Goal: Task Accomplishment & Management: Manage account settings

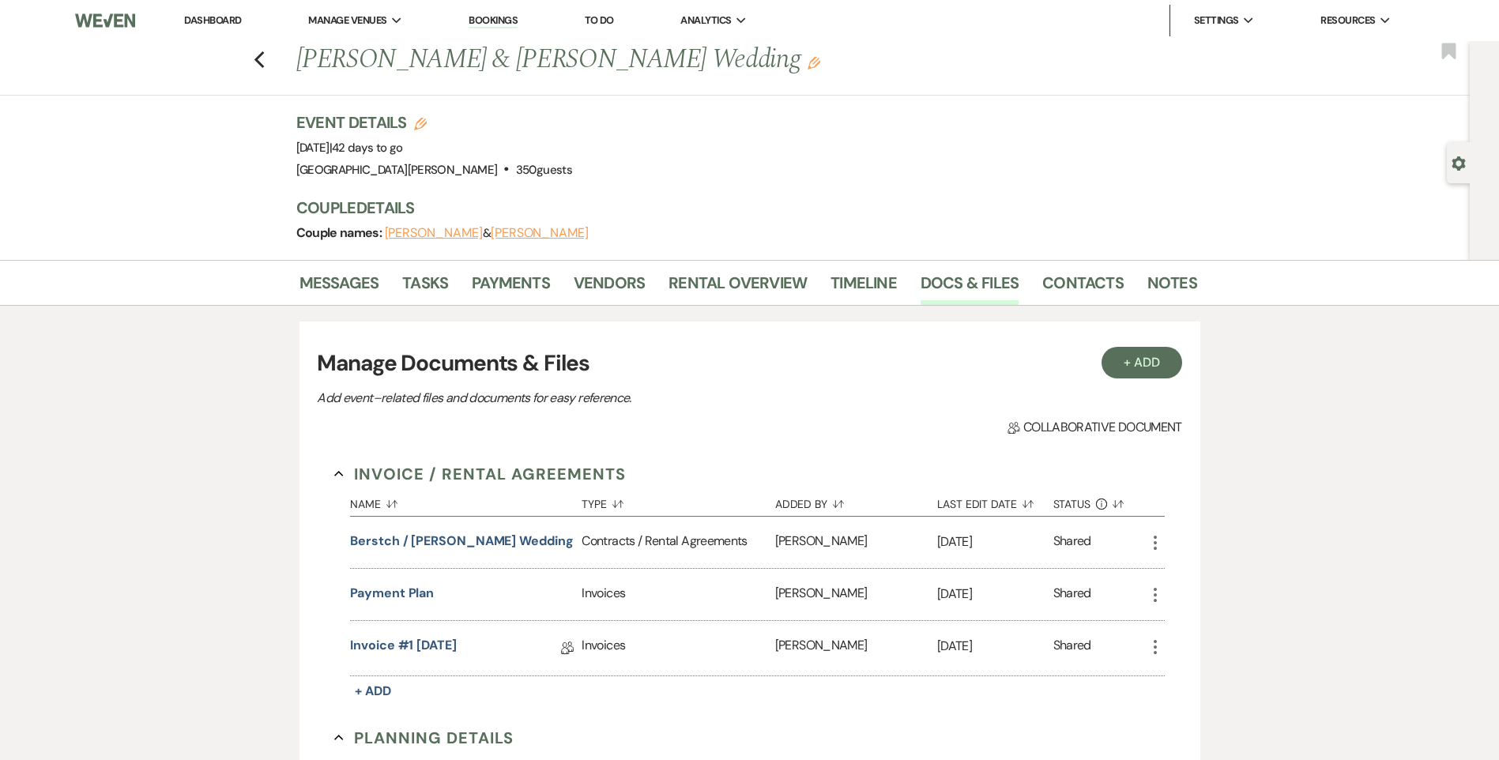
click at [234, 22] on link "Dashboard" at bounding box center [212, 19] width 57 height 13
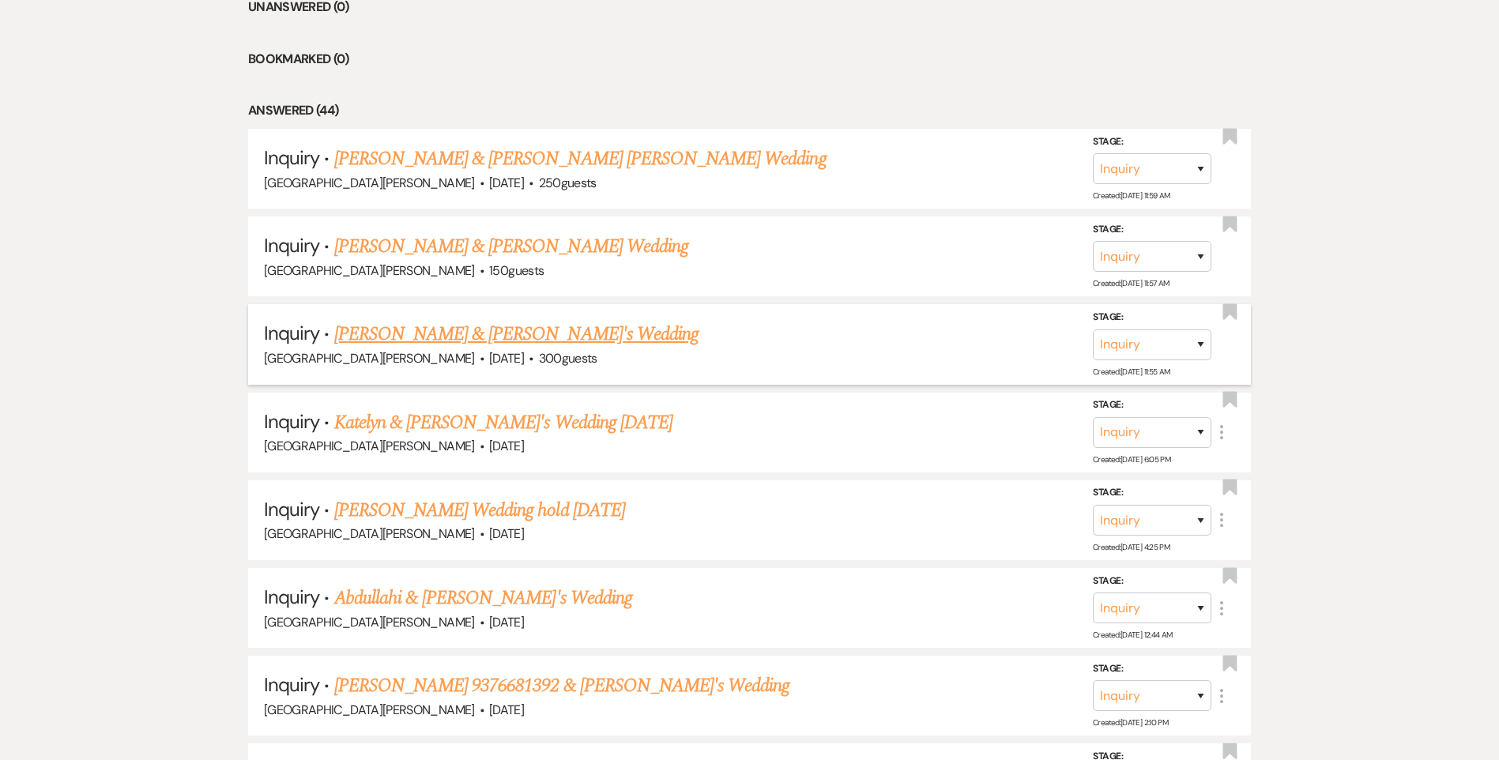
scroll to position [474, 0]
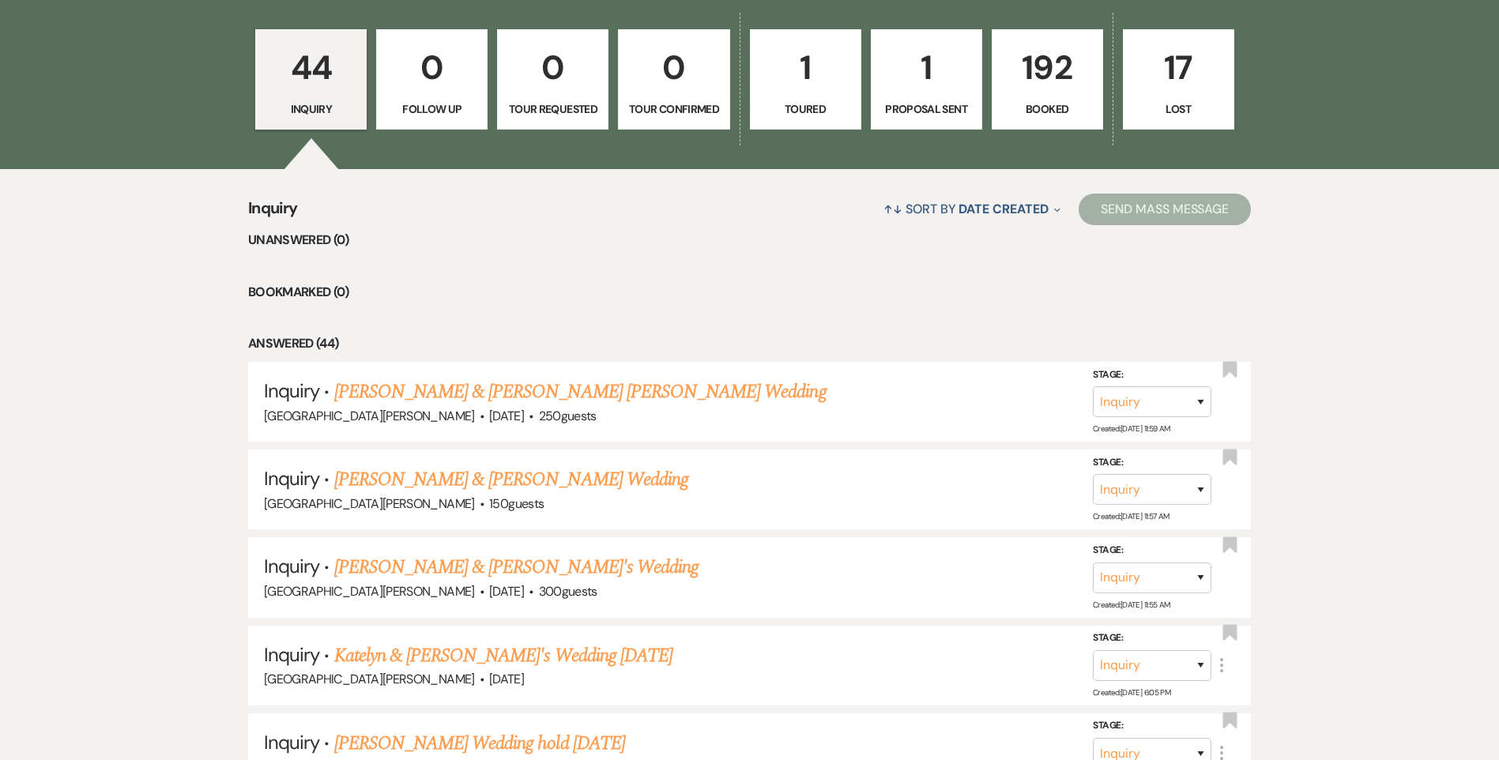
click at [1059, 104] on p "Booked" at bounding box center [1047, 108] width 91 height 17
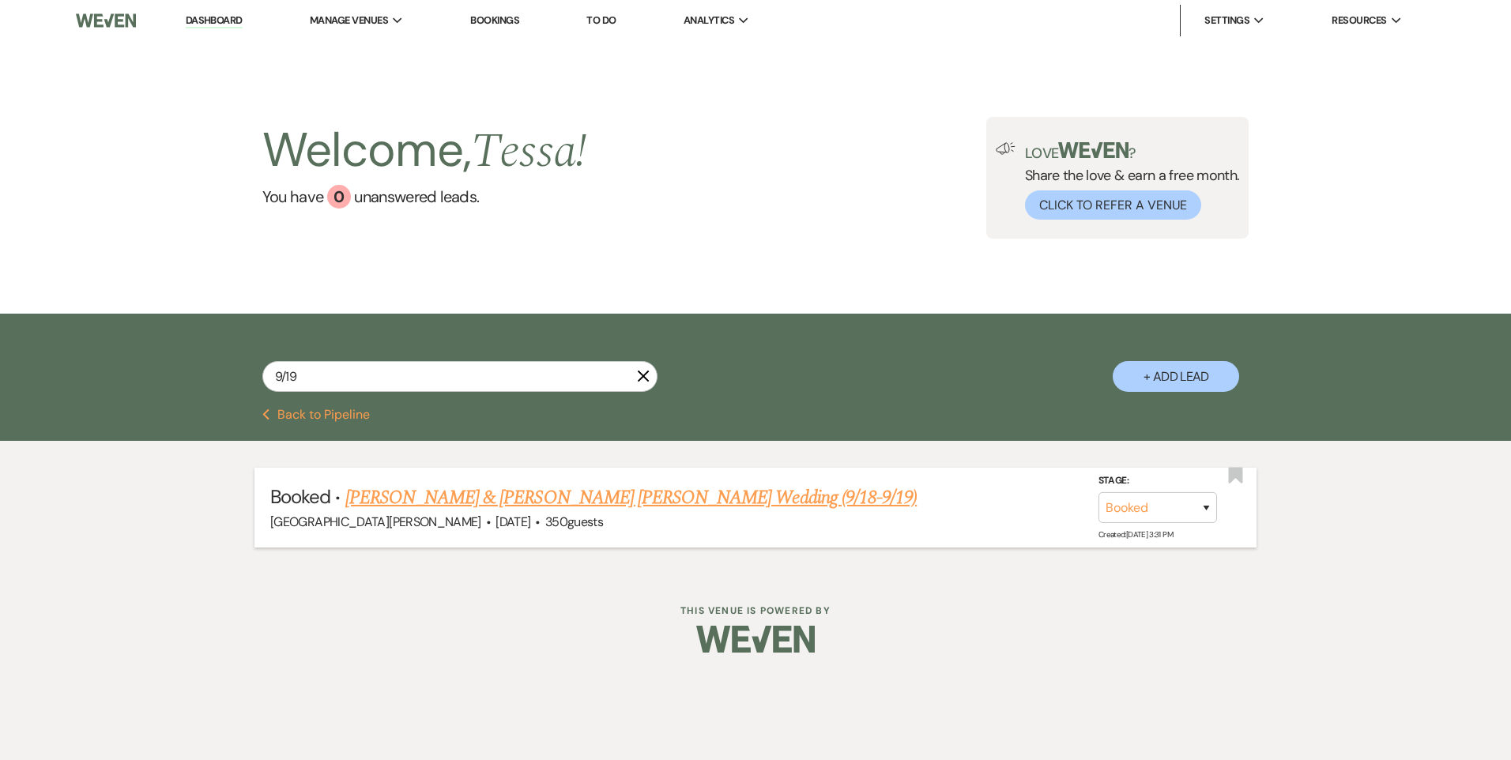
type input "9/19"
click at [500, 504] on link "[PERSON_NAME] & [PERSON_NAME] [PERSON_NAME] Wedding (9/18-9/19)" at bounding box center [631, 497] width 572 height 28
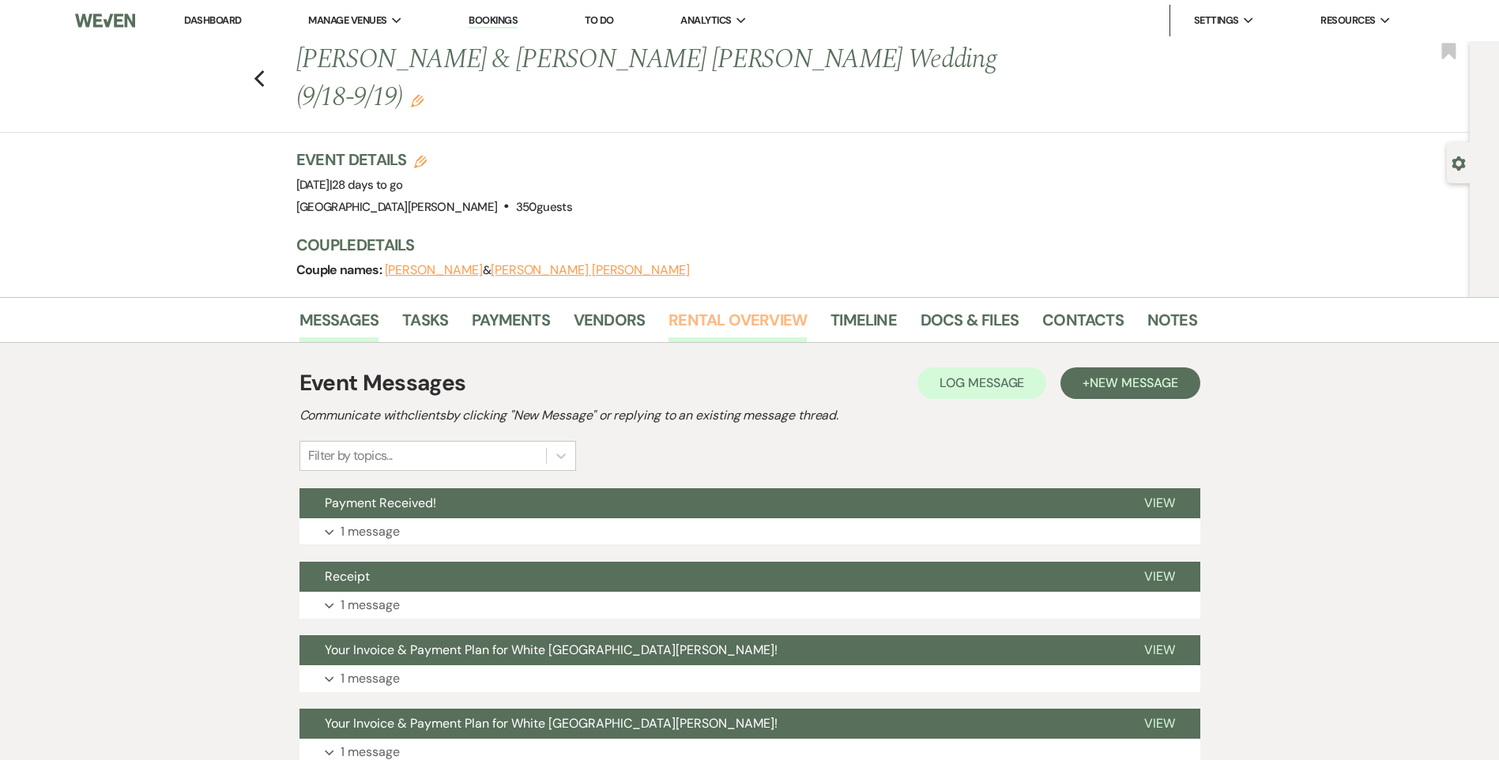
click at [726, 307] on link "Rental Overview" at bounding box center [737, 324] width 138 height 35
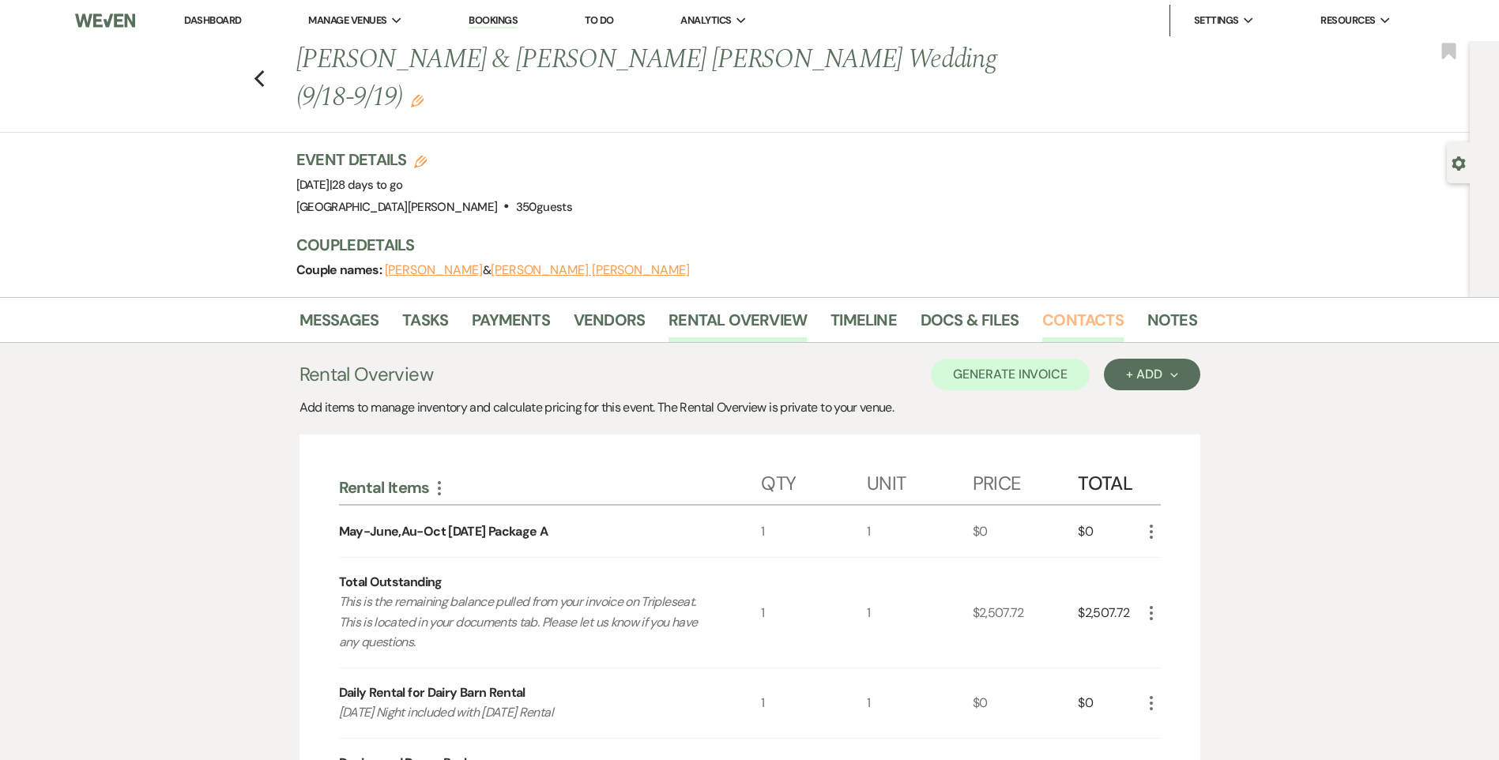
click at [1053, 307] on link "Contacts" at bounding box center [1082, 324] width 81 height 35
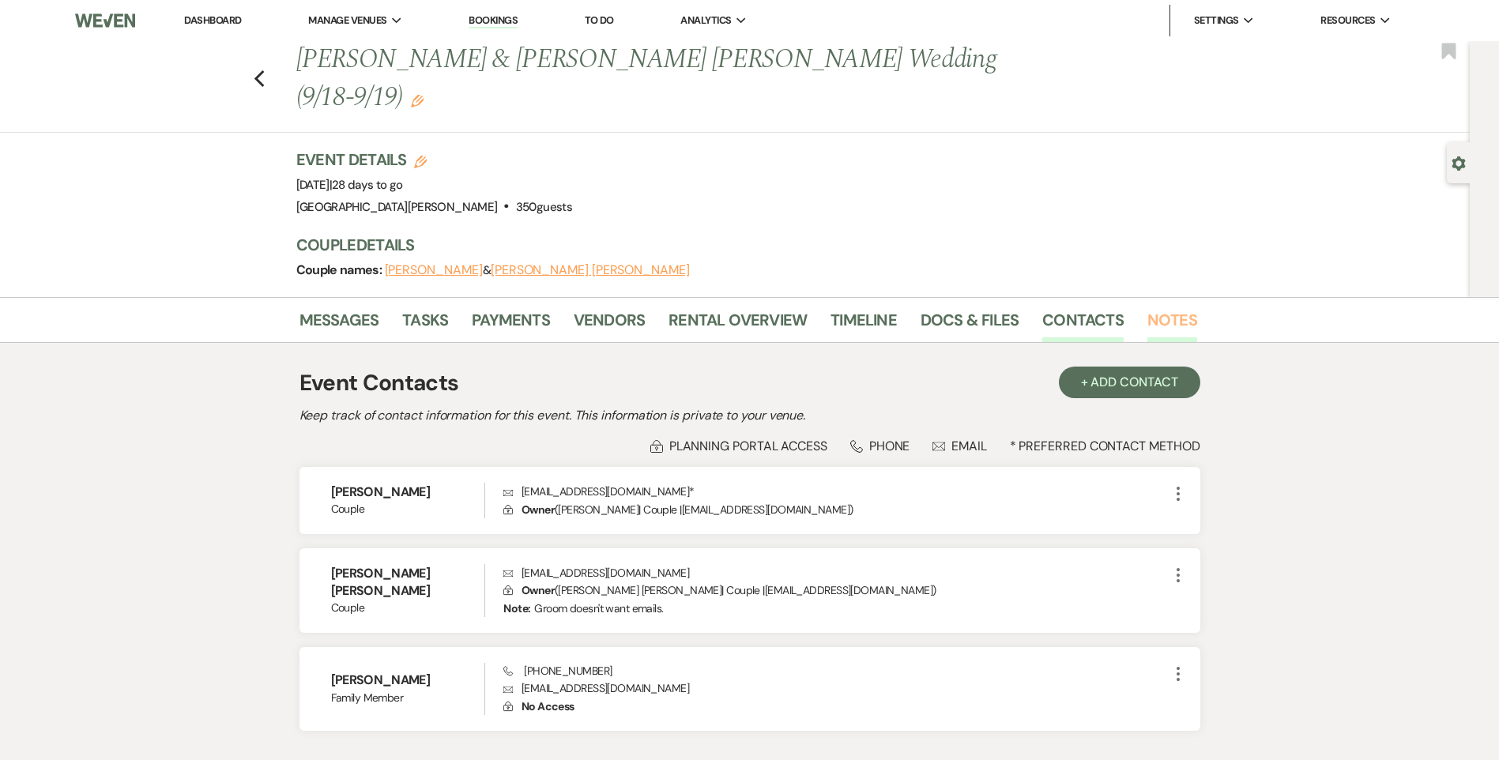
click at [1149, 307] on link "Notes" at bounding box center [1172, 324] width 50 height 35
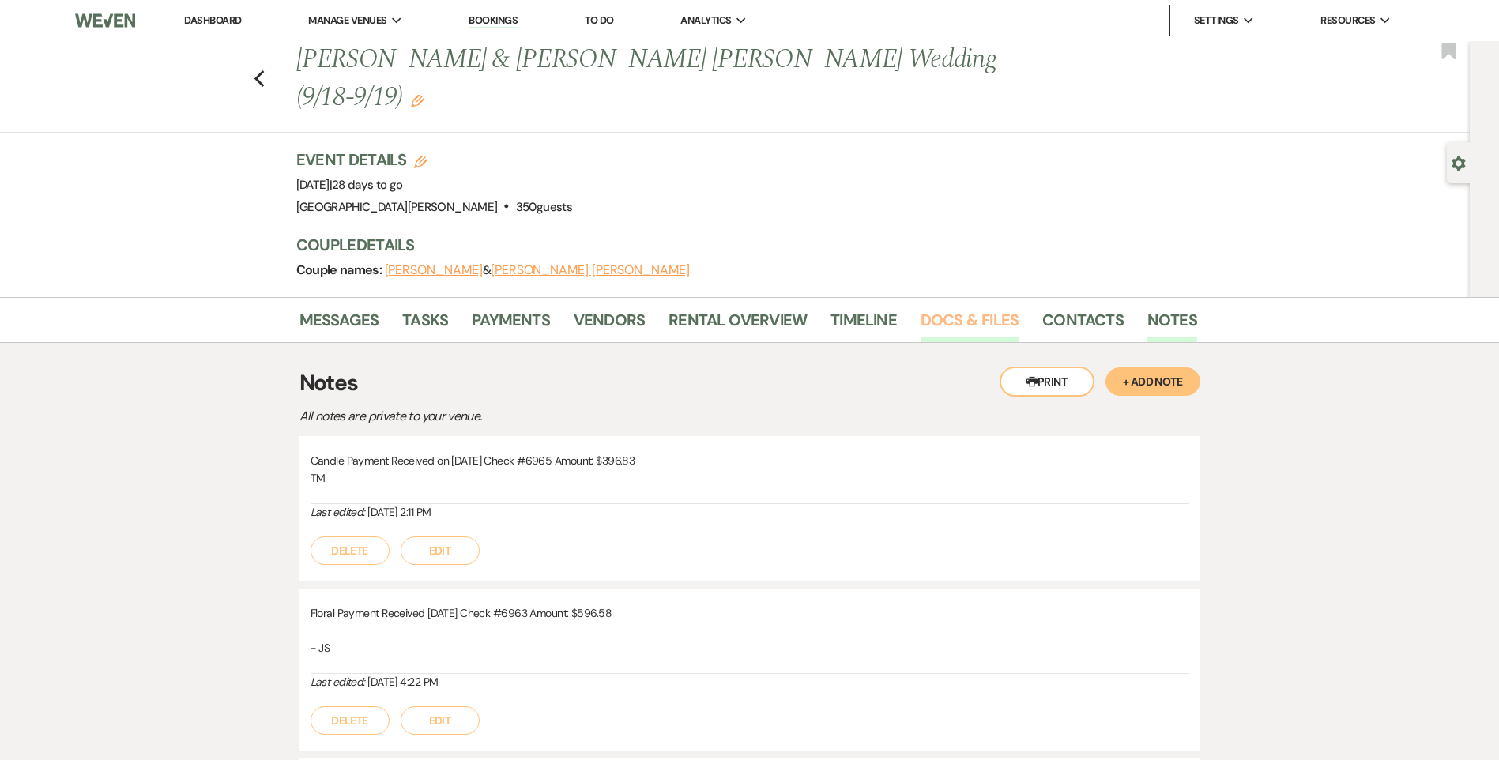
click at [939, 307] on link "Docs & Files" at bounding box center [969, 324] width 98 height 35
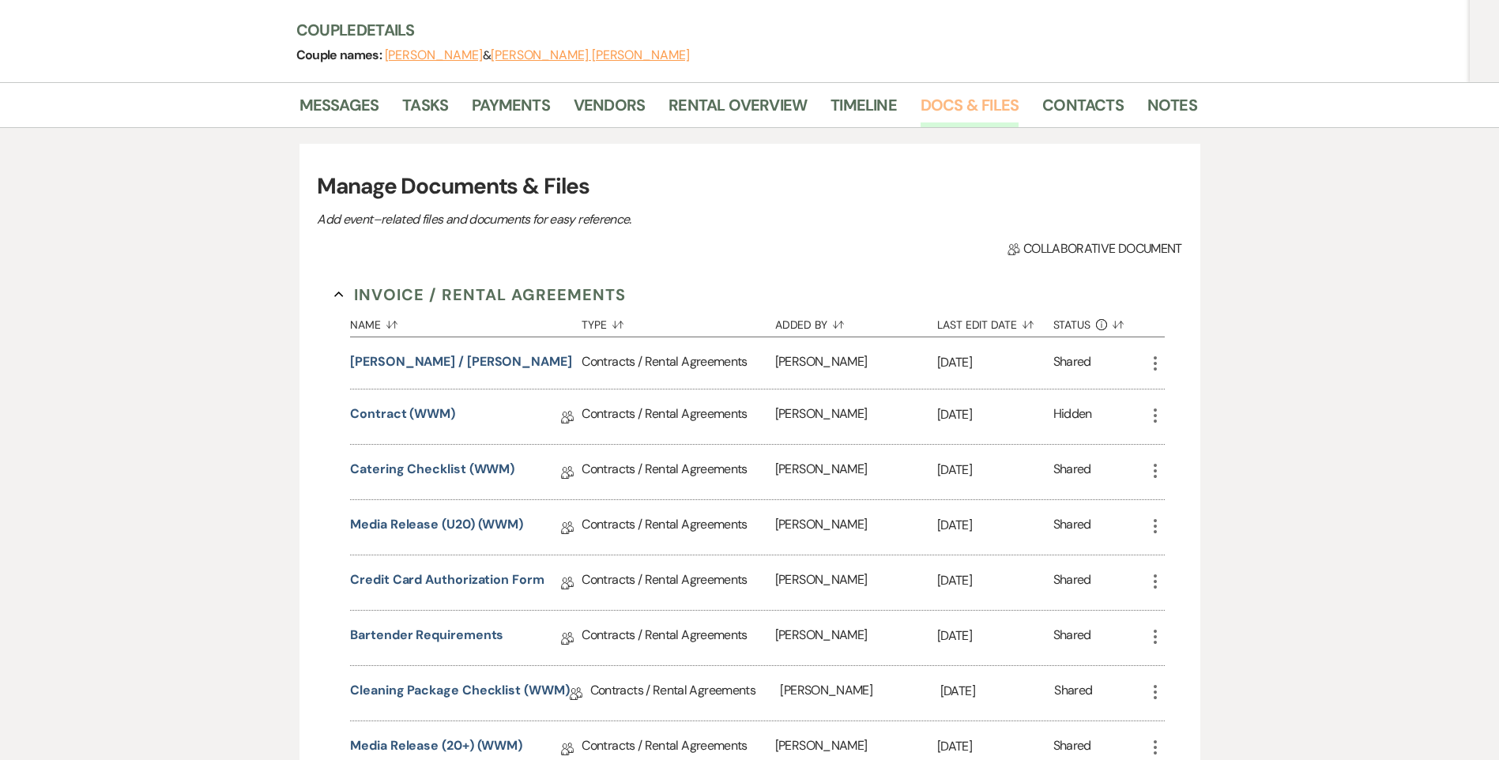
scroll to position [237, 0]
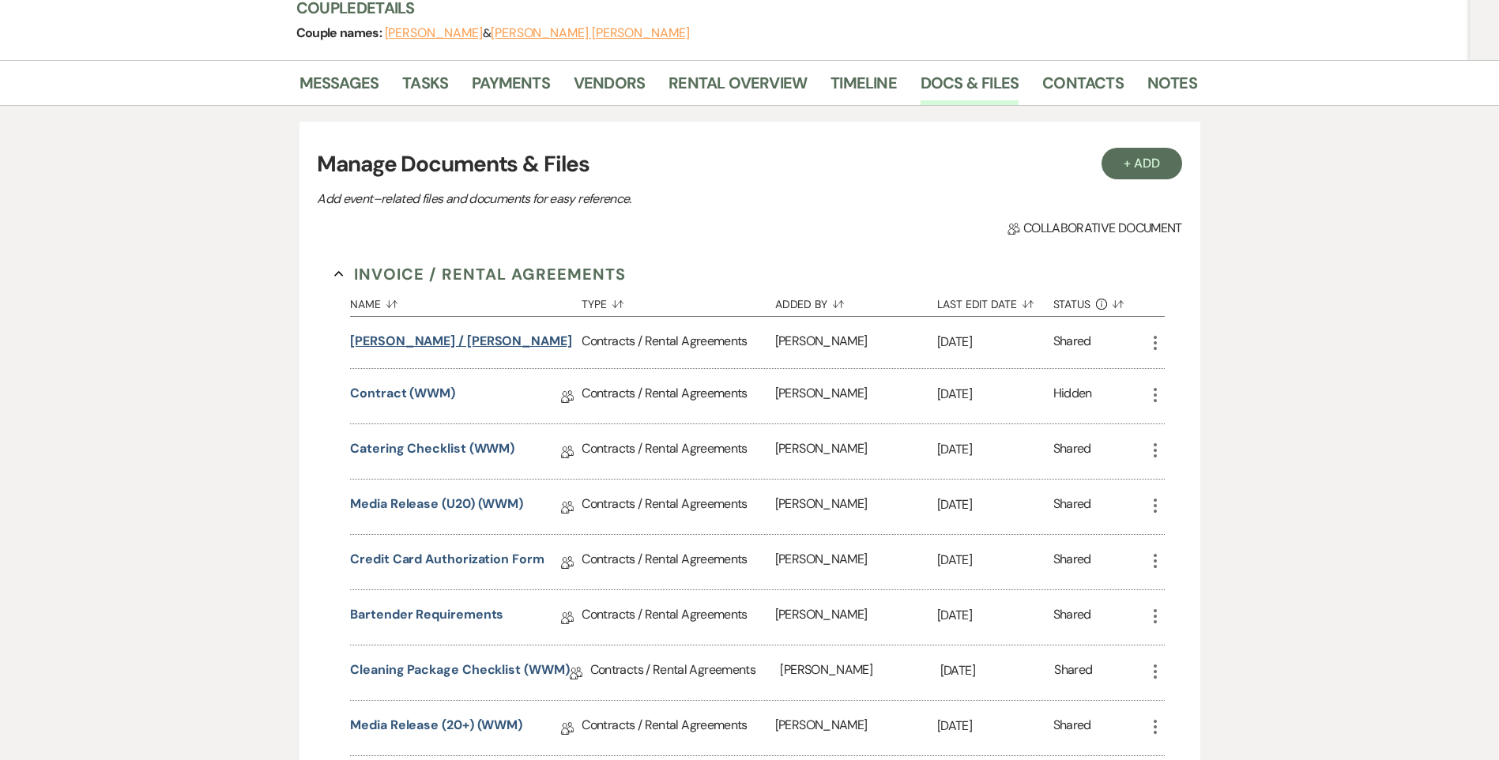
click at [428, 332] on button "[PERSON_NAME] / [PERSON_NAME]" at bounding box center [461, 341] width 222 height 19
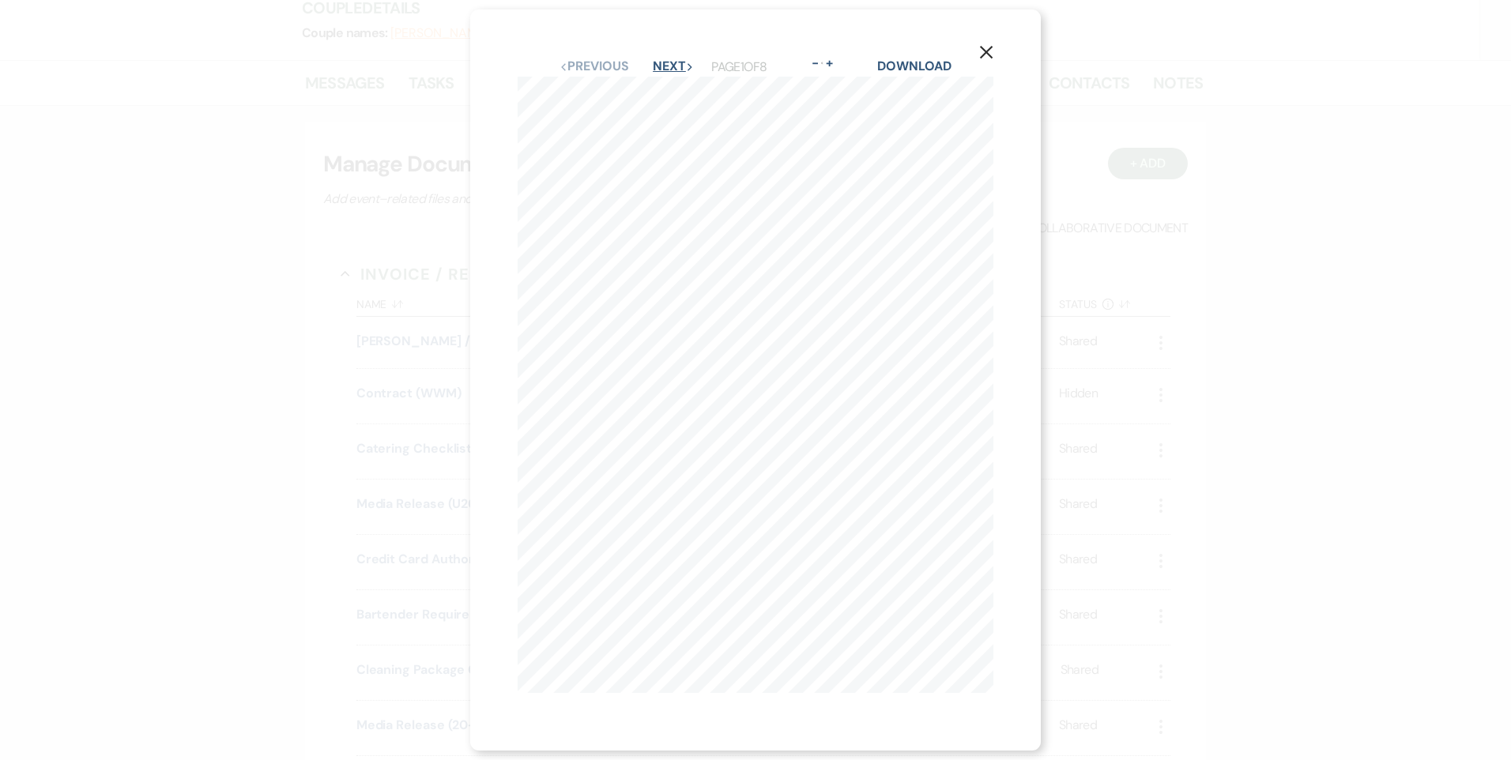
click at [663, 62] on button "Next Next" at bounding box center [673, 66] width 41 height 13
click at [993, 51] on icon "X" at bounding box center [986, 58] width 14 height 14
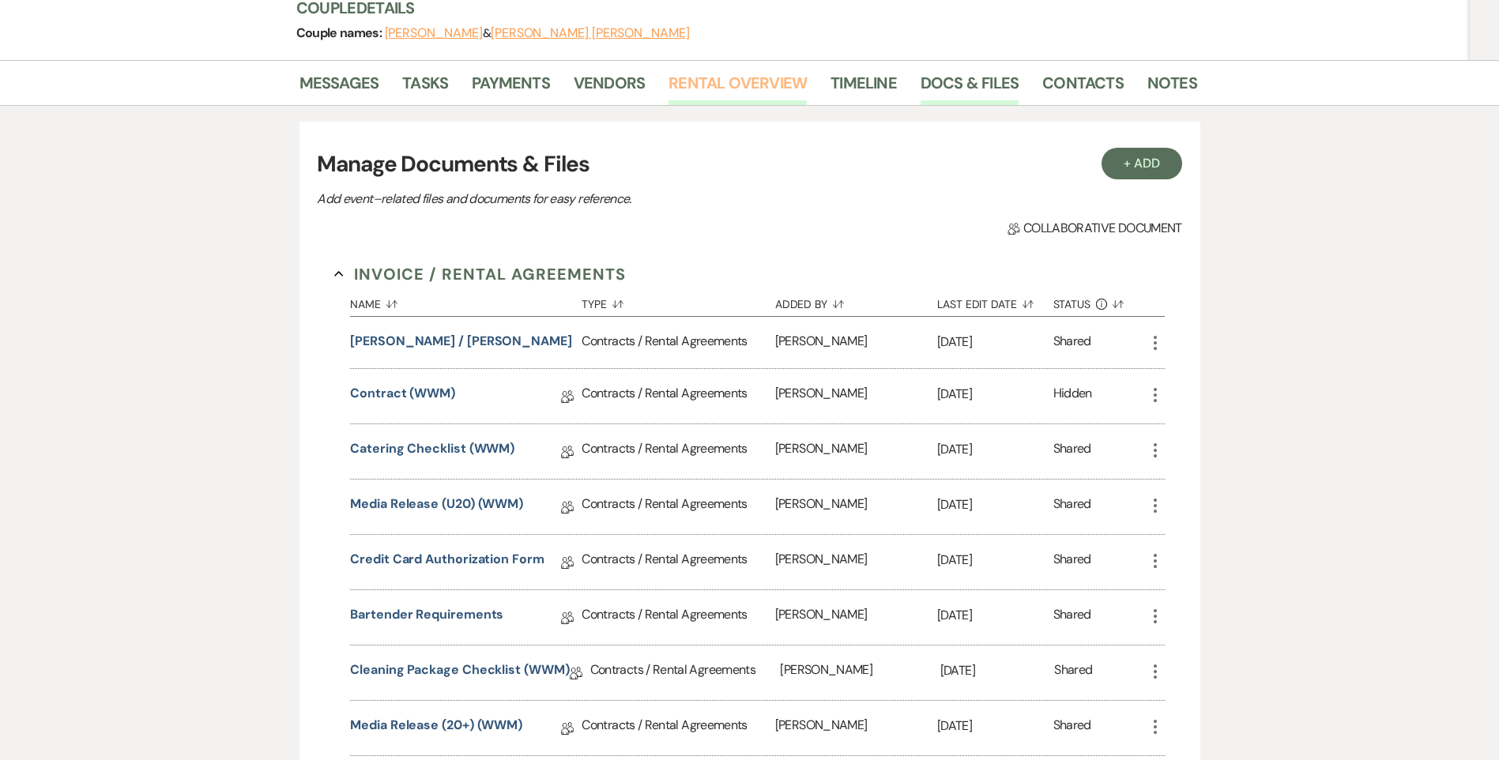
click at [764, 70] on link "Rental Overview" at bounding box center [737, 87] width 138 height 35
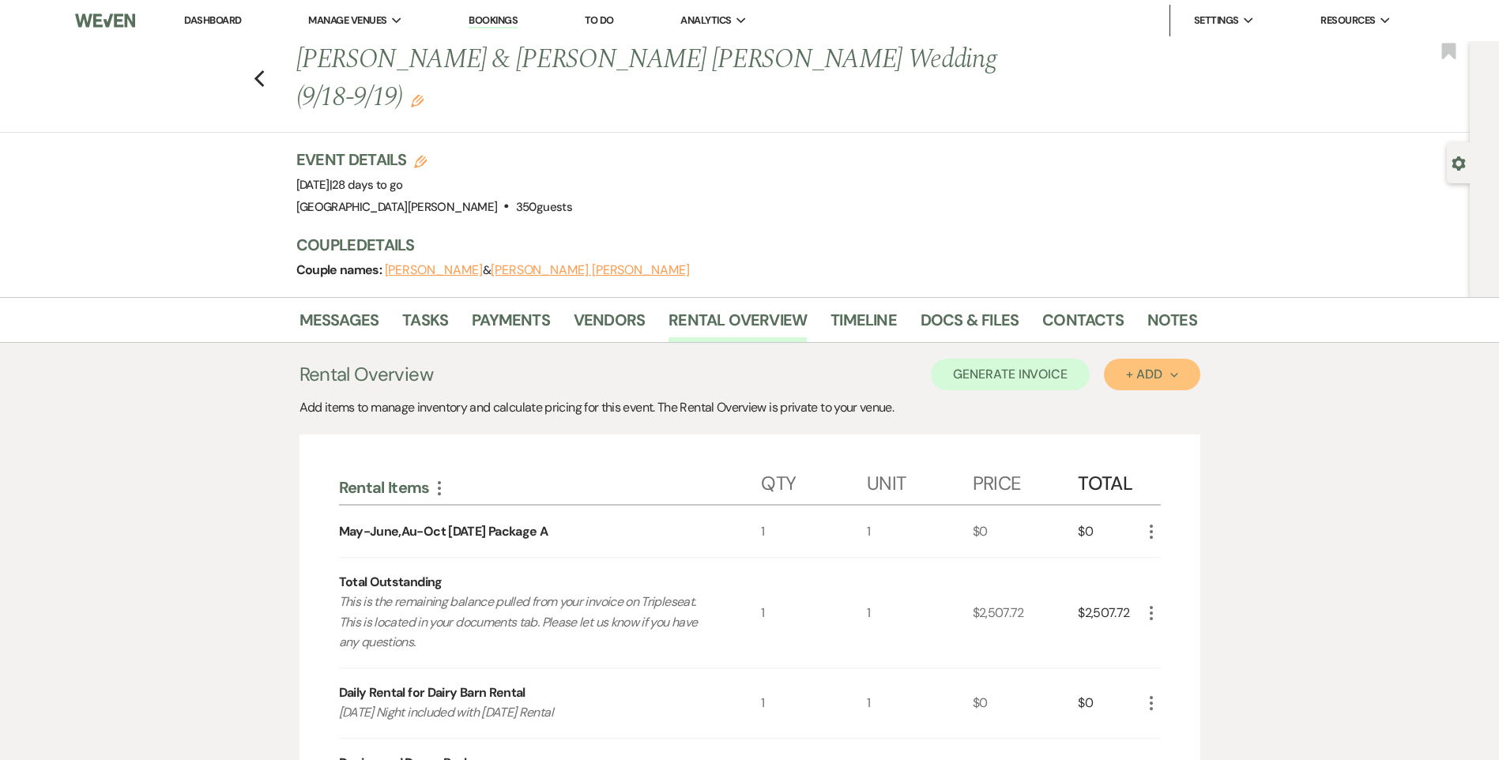
click at [1130, 368] on div "+ Add Next" at bounding box center [1151, 374] width 51 height 13
click at [1116, 398] on button "Item" at bounding box center [1144, 410] width 80 height 24
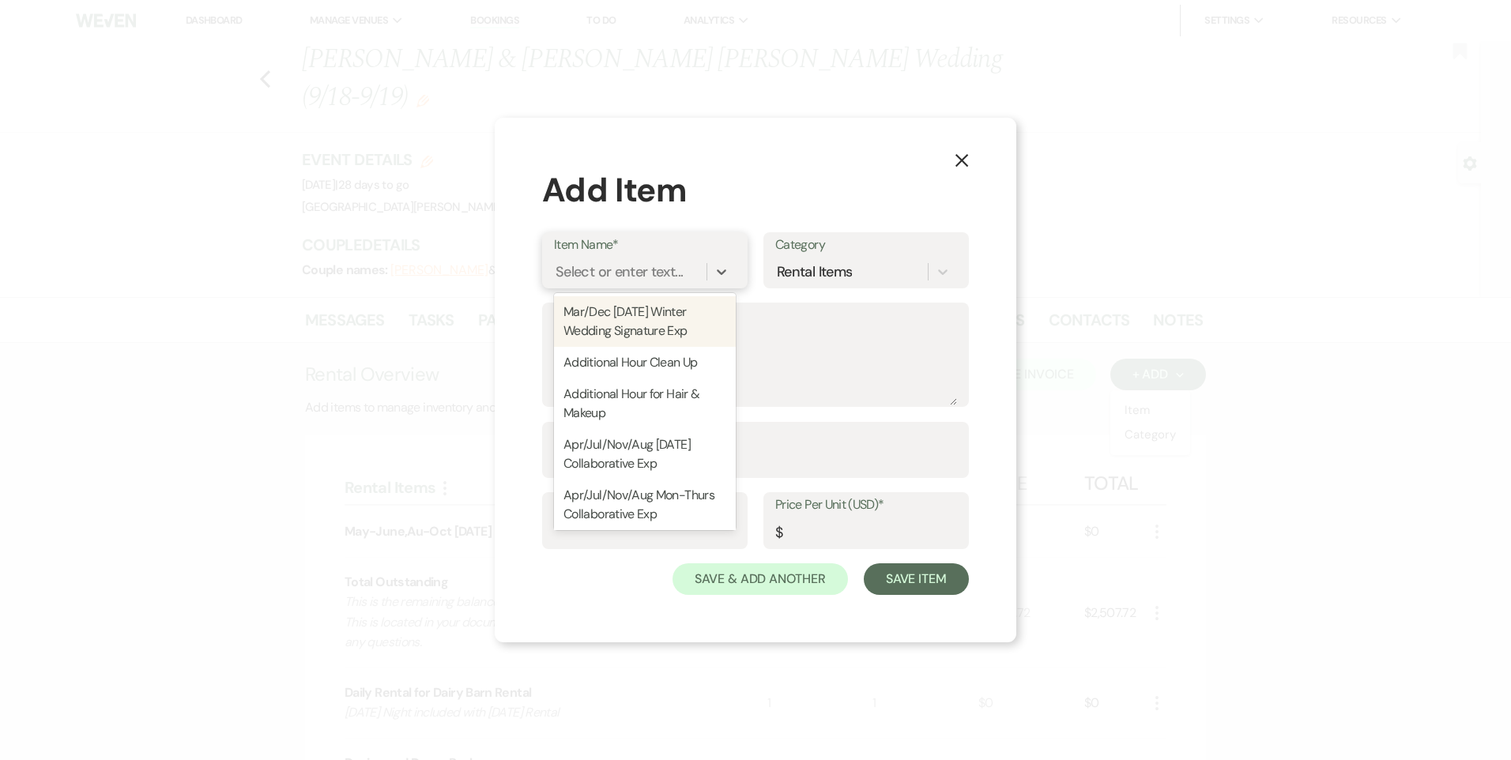
click at [622, 278] on div "Select or enter text..." at bounding box center [618, 271] width 127 height 21
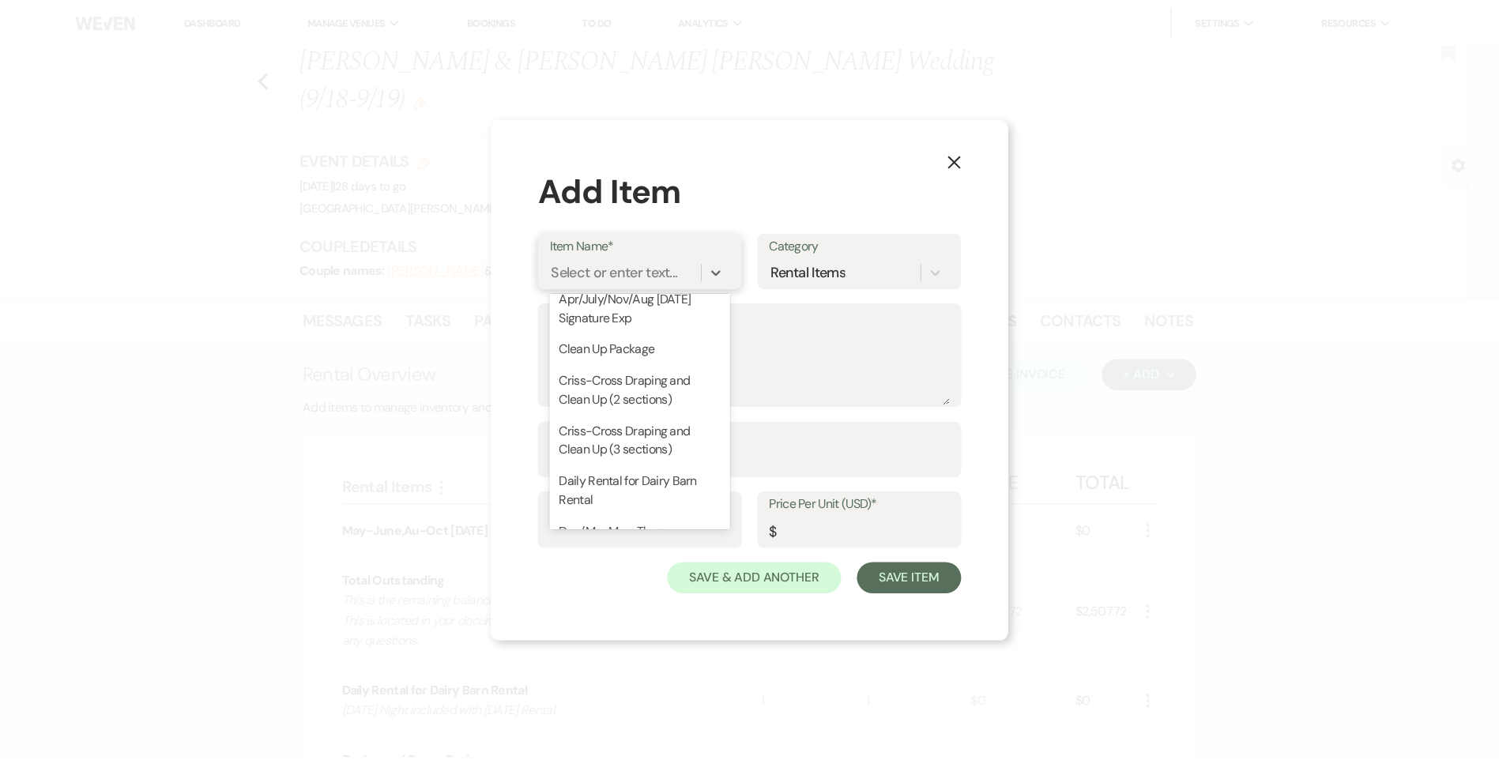
scroll to position [711, 0]
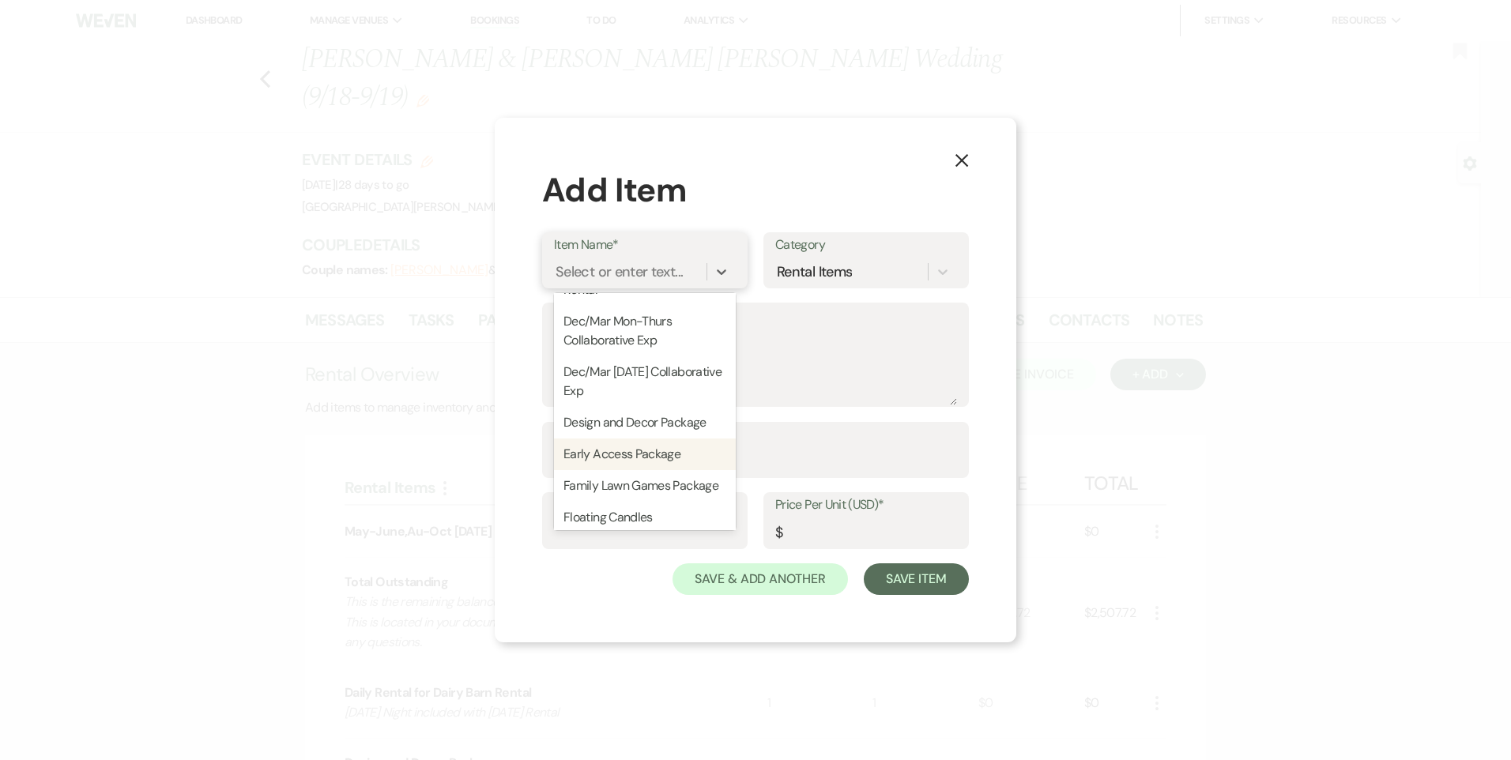
click at [632, 444] on div "Early Access Package" at bounding box center [645, 454] width 182 height 32
type textarea "- Groom’s Den and Bridal Suite access only - We will be here cleaning the other…"
type input "1"
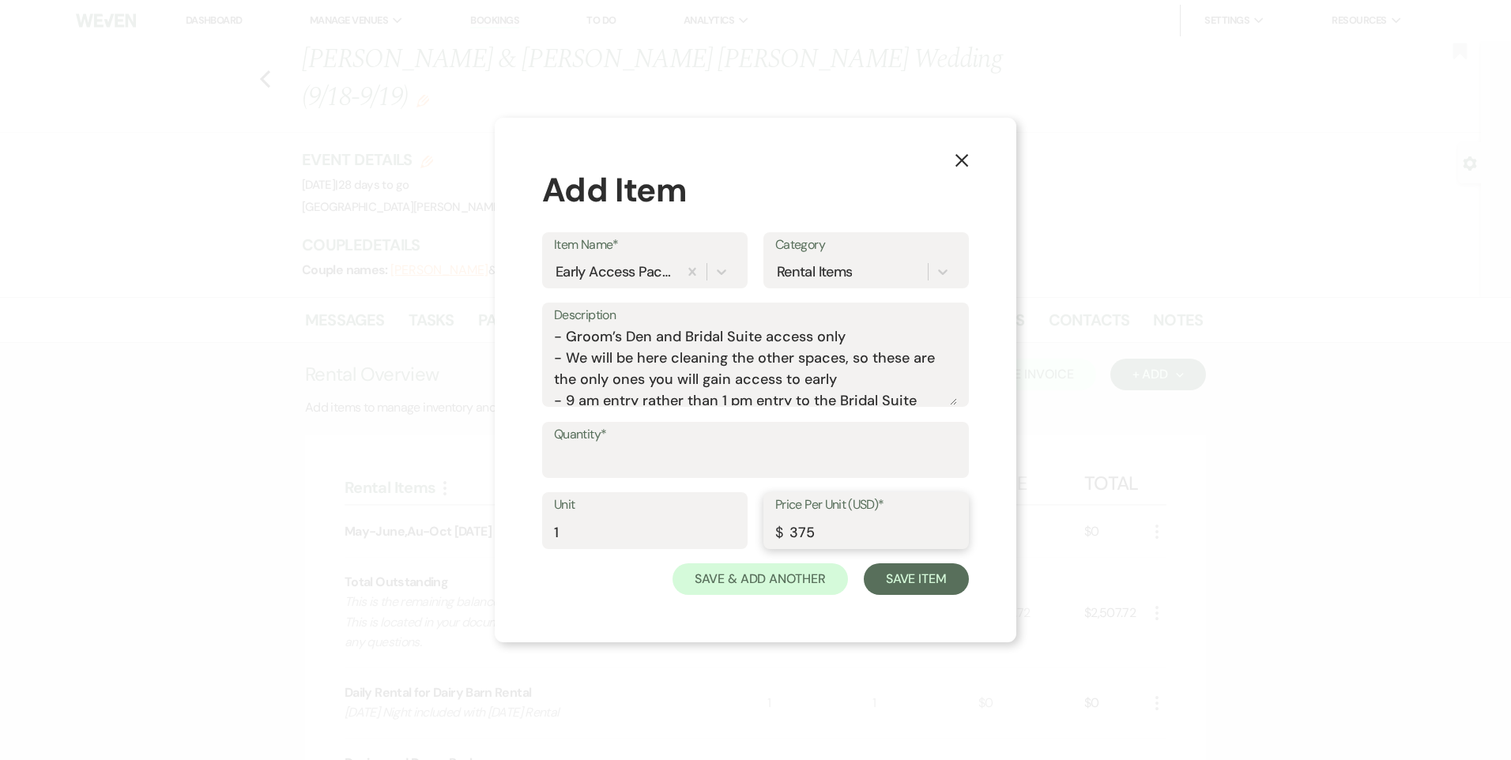
drag, startPoint x: 823, startPoint y: 529, endPoint x: 753, endPoint y: 532, distance: 70.4
click at [753, 532] on div "Unit 1 Price Per Unit (USD)* $ 375" at bounding box center [755, 527] width 427 height 71
type input "0"
click at [584, 467] on input "Quantity*" at bounding box center [755, 461] width 403 height 31
type input "1"
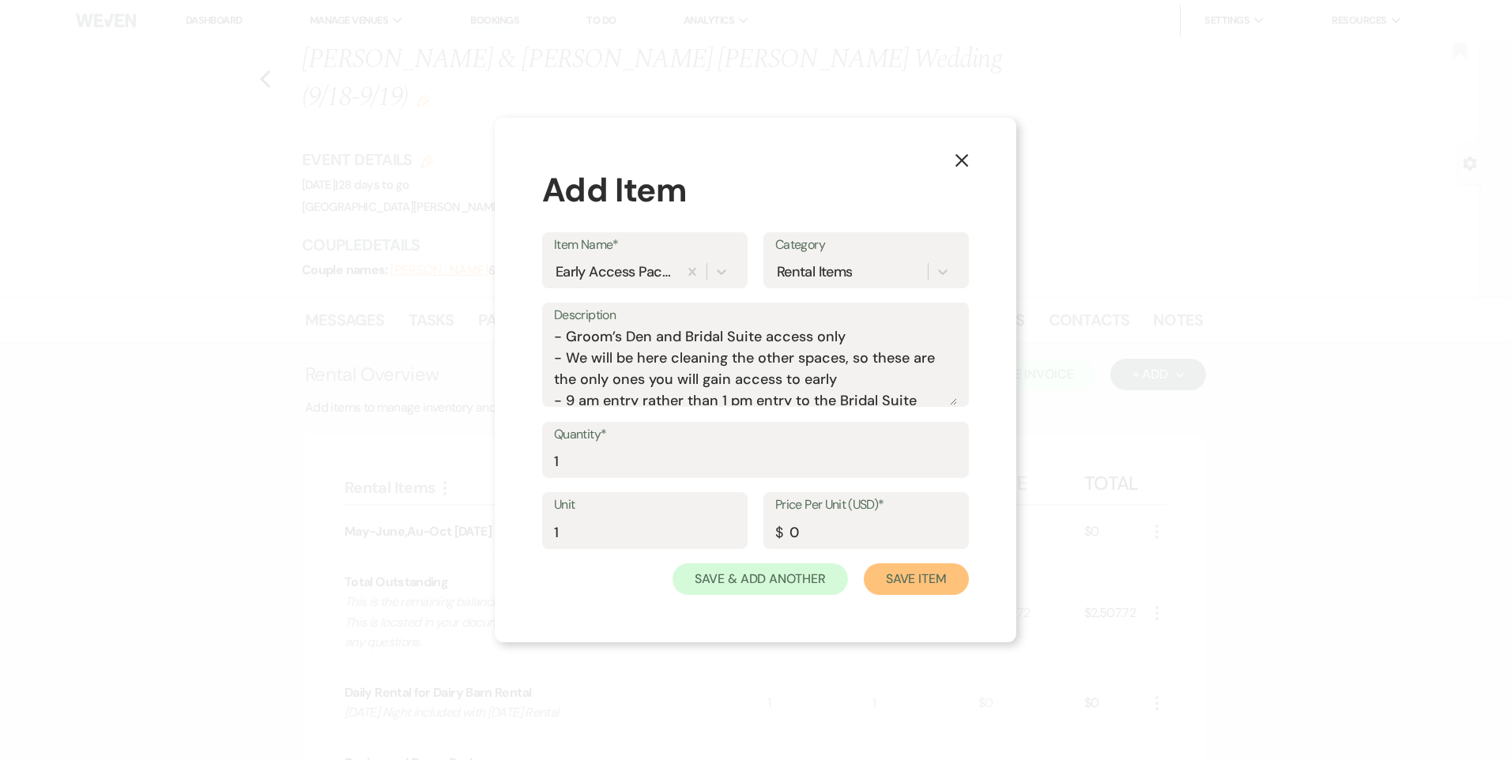
click at [929, 585] on button "Save Item" at bounding box center [916, 579] width 105 height 32
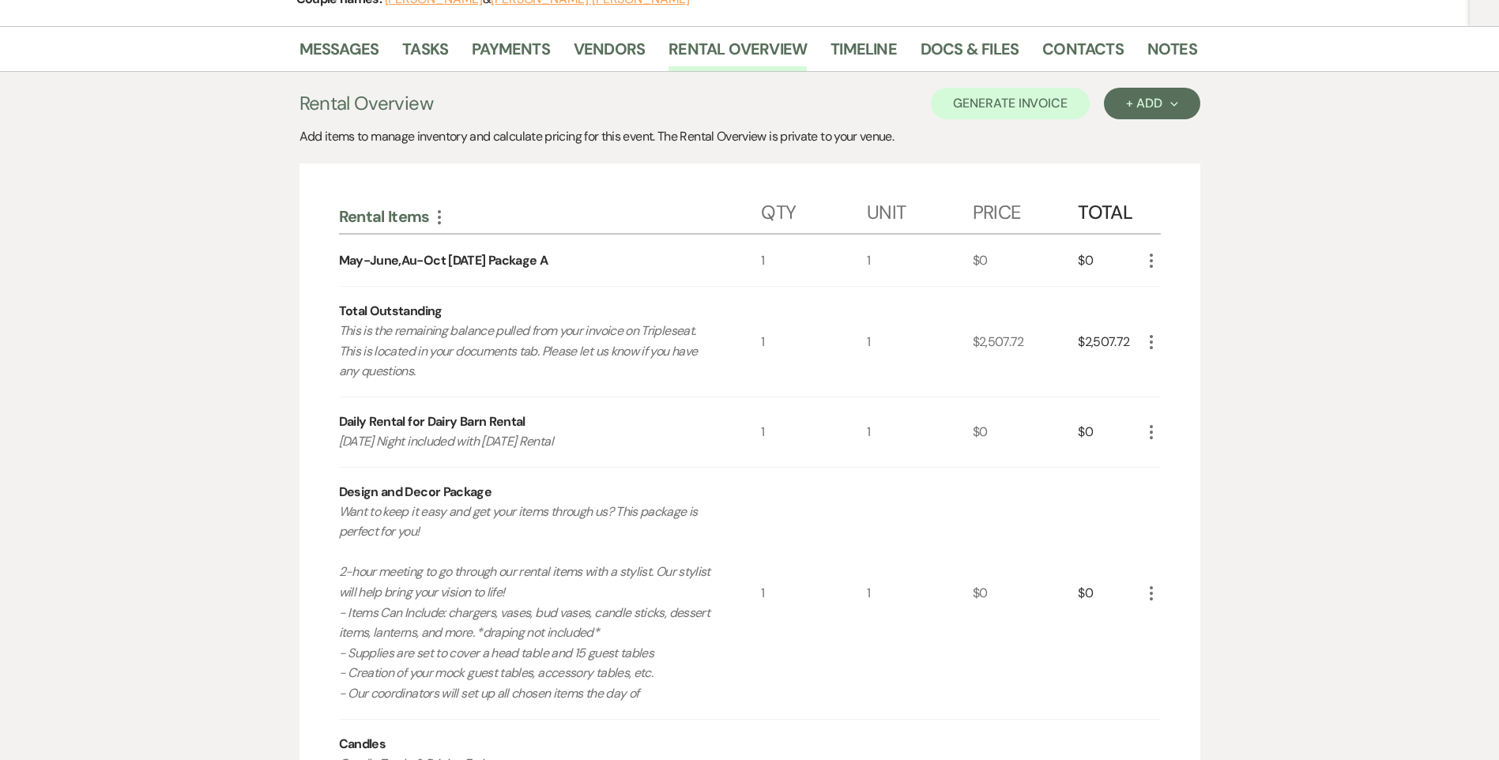
scroll to position [0, 0]
